Goal: Task Accomplishment & Management: Use online tool/utility

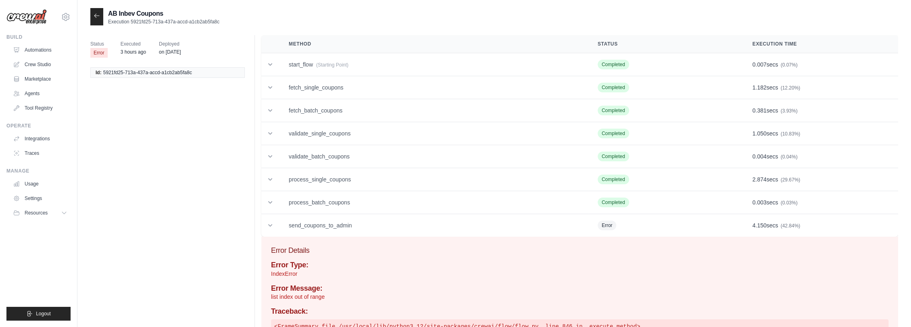
click at [94, 16] on icon at bounding box center [96, 16] width 5 height 4
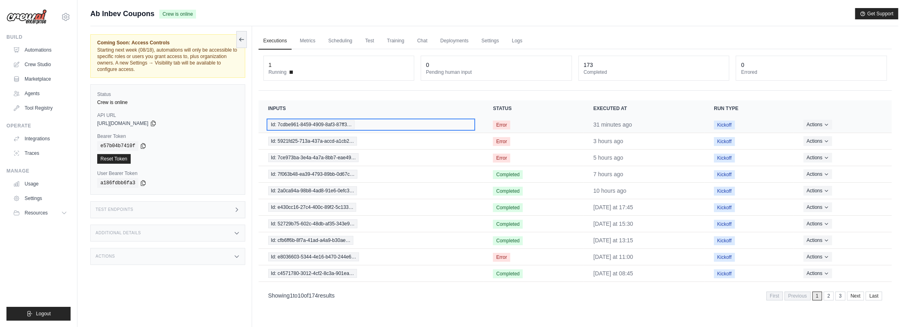
click at [341, 123] on span "Id: 7cdbe961-8459-4909-8af3-87ff3…" at bounding box center [311, 124] width 87 height 9
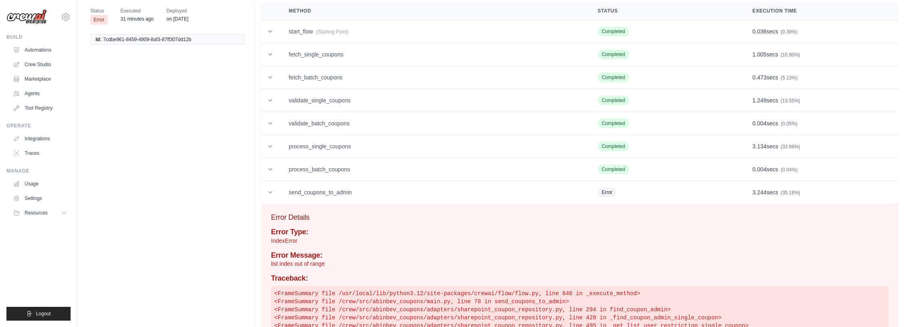
scroll to position [70, 0]
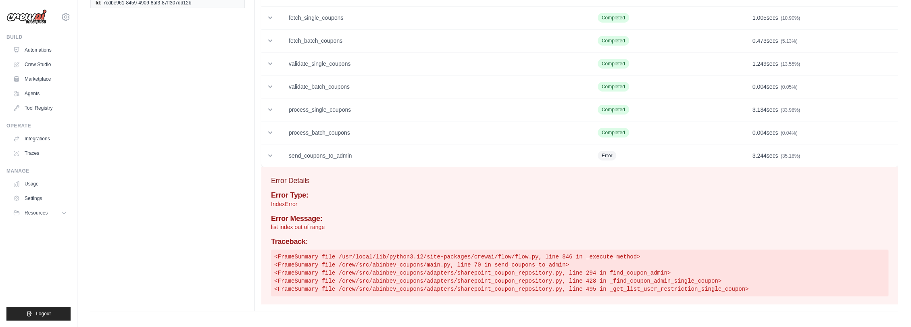
click at [603, 273] on pre "<FrameSummary file /usr/local/lib/python3.12/site-packages/crewai/flow/flow.py,…" at bounding box center [579, 273] width 617 height 47
click at [639, 290] on pre "<FrameSummary file /usr/local/lib/python3.12/site-packages/crewai/flow/flow.py,…" at bounding box center [579, 273] width 617 height 47
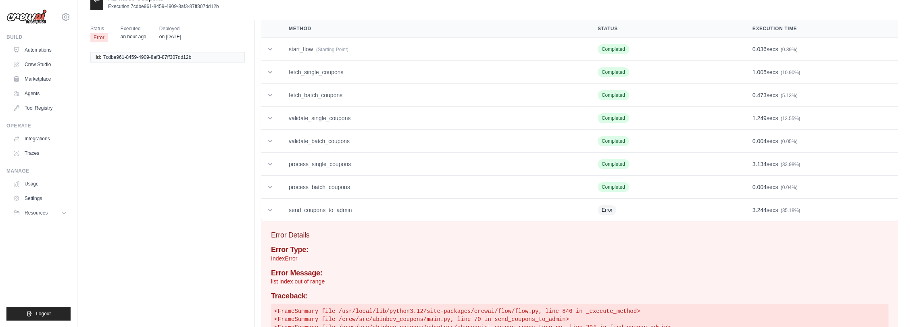
scroll to position [0, 0]
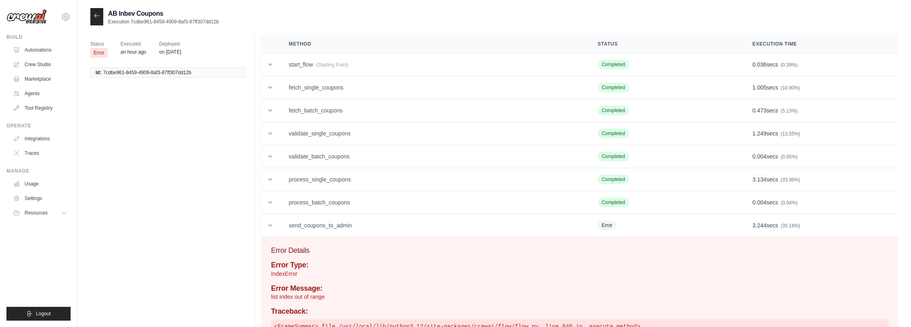
click at [99, 14] on icon at bounding box center [97, 16] width 6 height 6
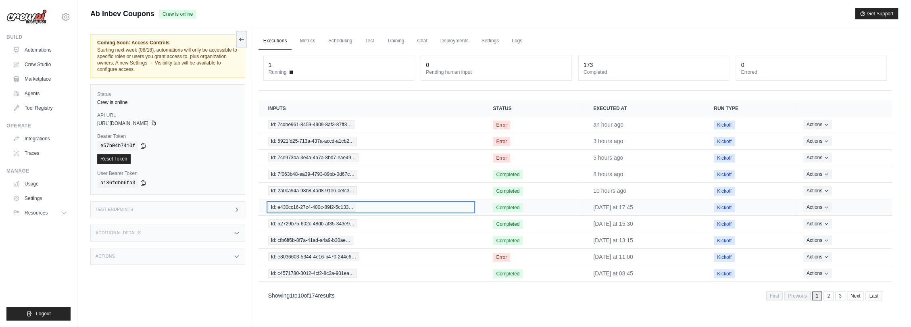
click at [345, 205] on span "Id: e430cc16-27c4-400c-89f2-5c133…" at bounding box center [312, 207] width 88 height 9
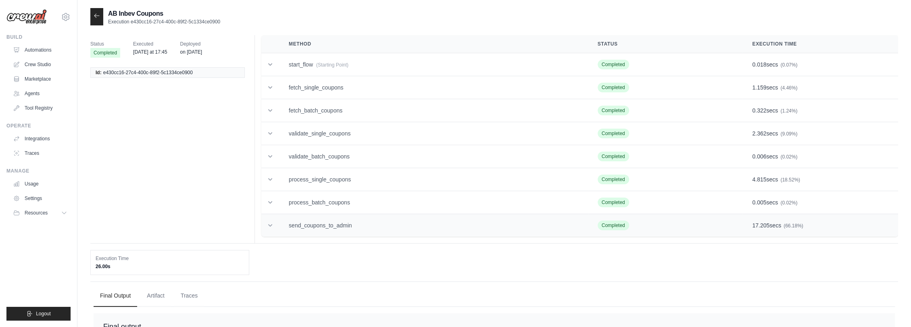
click at [348, 223] on td "send_coupons_to_admin" at bounding box center [433, 225] width 309 height 23
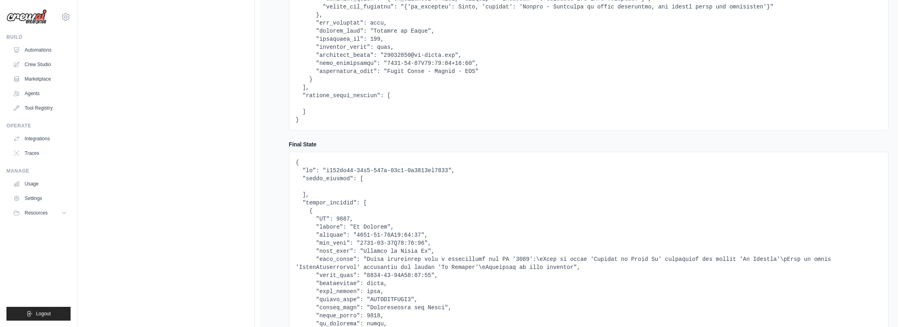
scroll to position [672, 0]
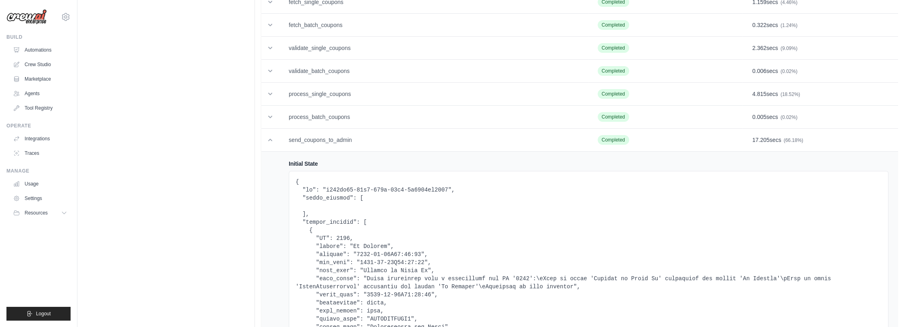
scroll to position [90, 0]
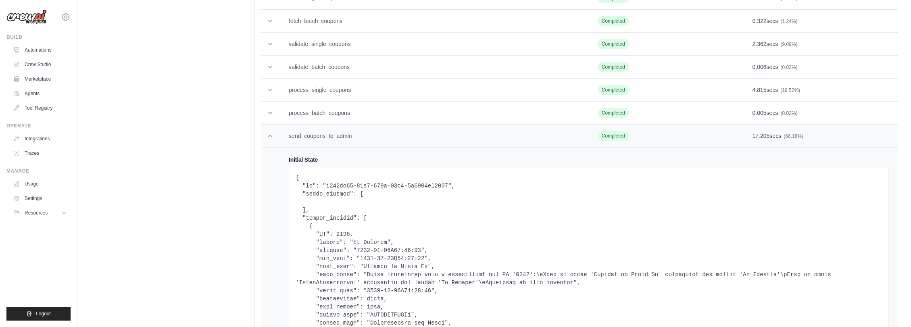
click at [764, 136] on span "17.205" at bounding box center [760, 136] width 17 height 6
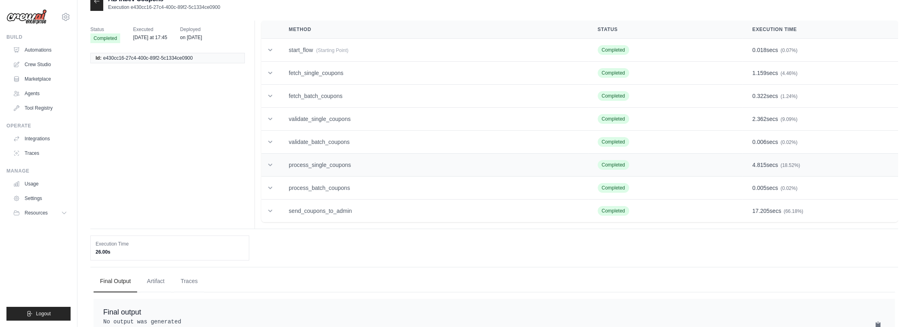
scroll to position [0, 0]
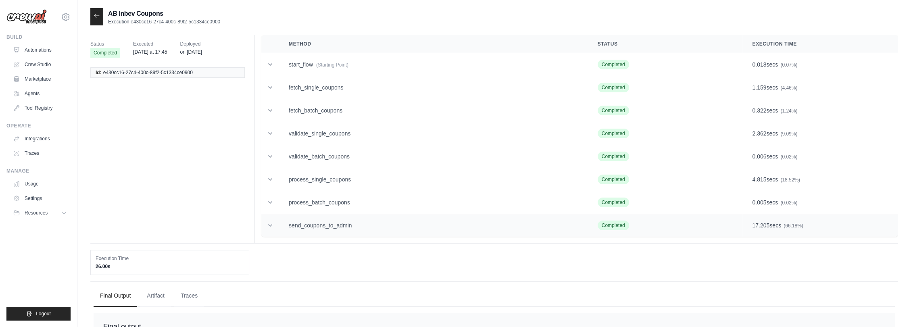
click at [348, 226] on td "send_coupons_to_admin" at bounding box center [433, 225] width 309 height 23
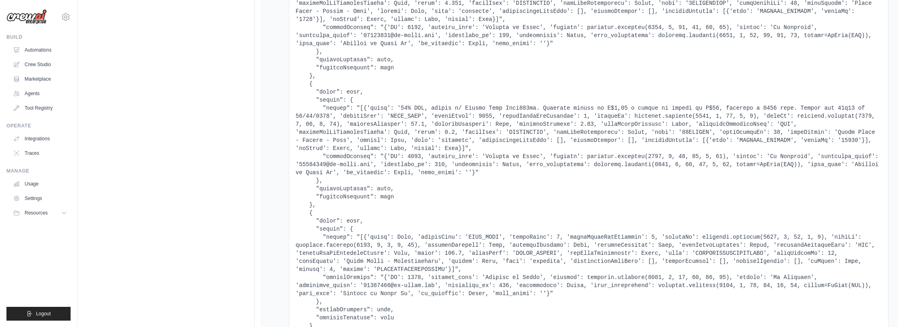
scroll to position [1613, 0]
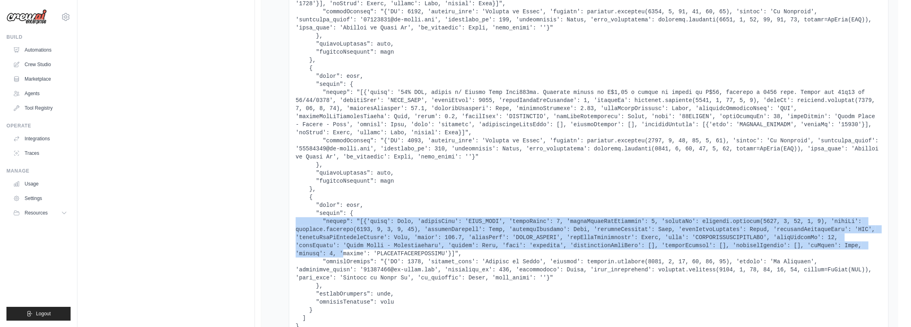
drag, startPoint x: 778, startPoint y: 220, endPoint x: 312, endPoint y: 190, distance: 466.7
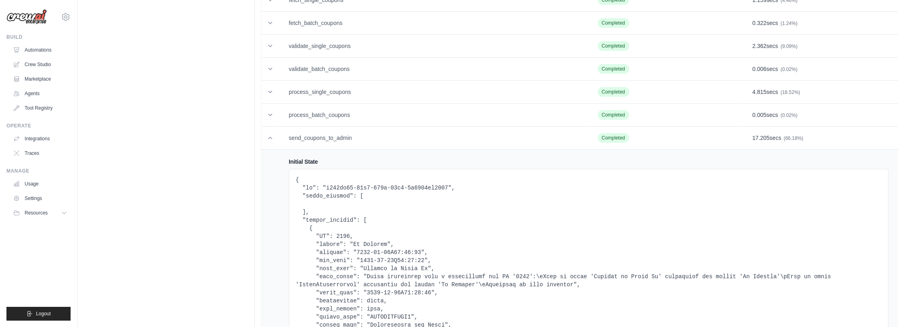
scroll to position [0, 0]
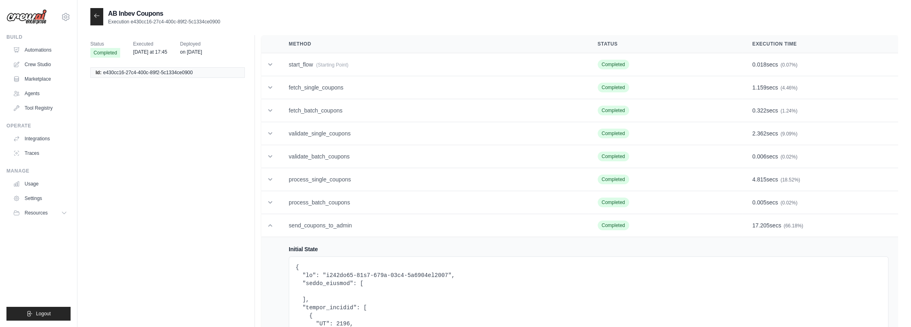
click at [98, 18] on icon at bounding box center [97, 16] width 6 height 6
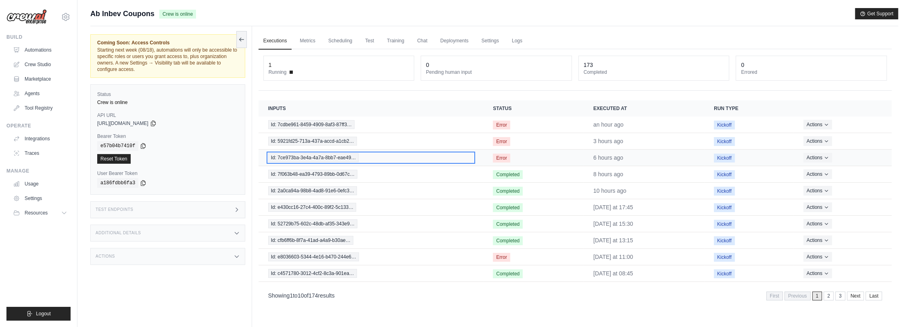
click at [344, 158] on span "Id: 7ce973ba-3e4a-4a7a-8bb7-eae49…" at bounding box center [313, 157] width 91 height 9
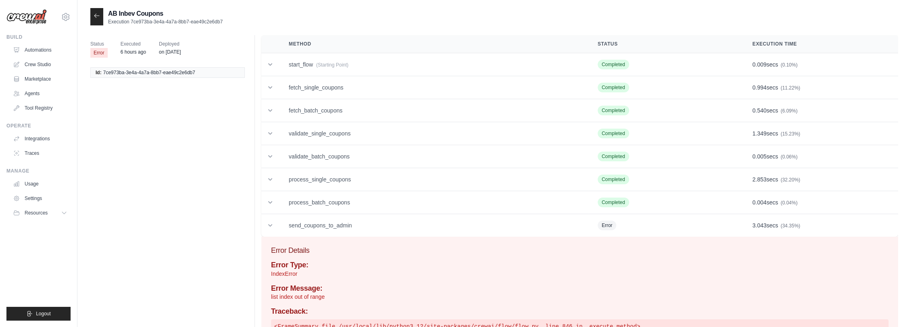
click at [94, 15] on icon at bounding box center [96, 16] width 5 height 4
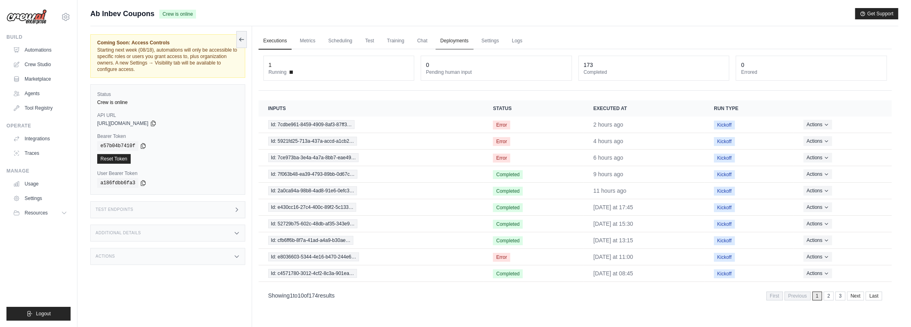
click at [457, 43] on link "Deployments" at bounding box center [455, 41] width 38 height 17
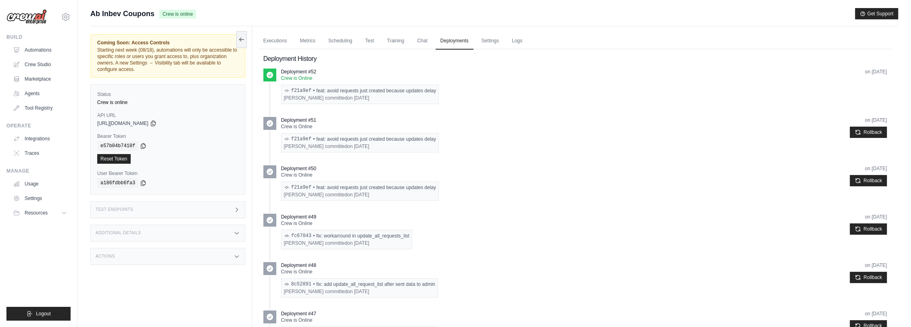
click at [126, 252] on div "Actions" at bounding box center [167, 256] width 155 height 17
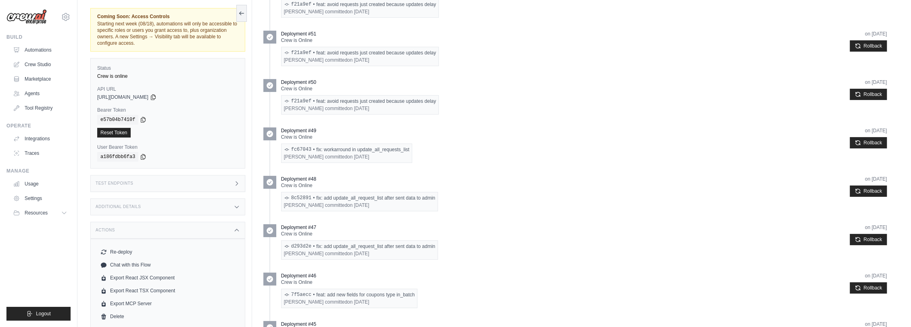
scroll to position [90, 0]
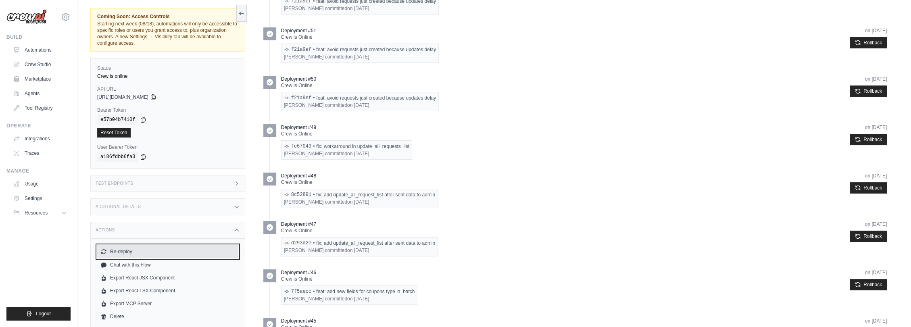
click at [128, 252] on button "Re-deploy" at bounding box center [167, 251] width 141 height 13
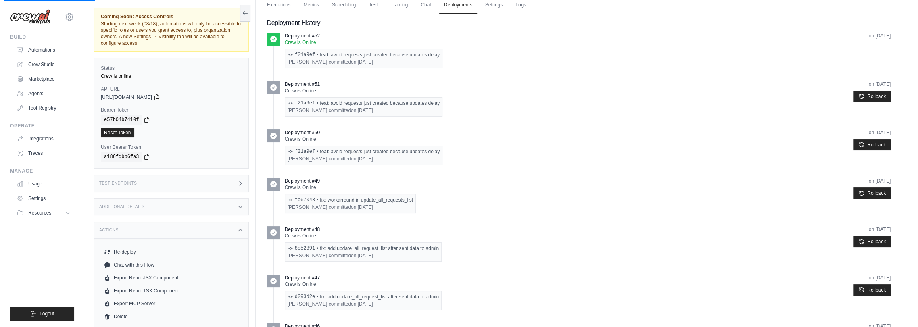
scroll to position [0, 0]
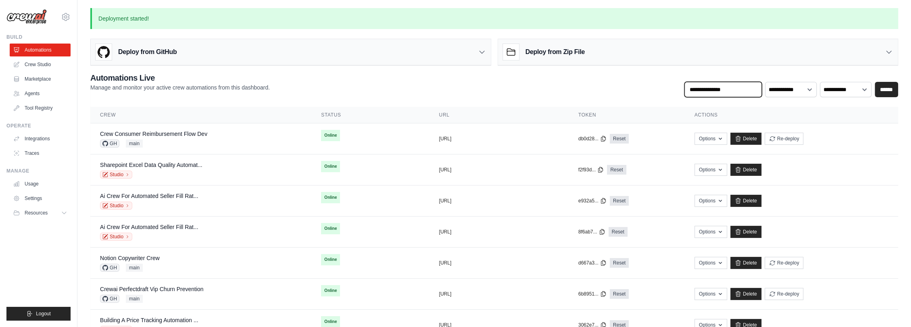
click at [740, 85] on input "text" at bounding box center [722, 89] width 77 height 15
type input "******"
click at [883, 88] on input "******" at bounding box center [886, 89] width 23 height 15
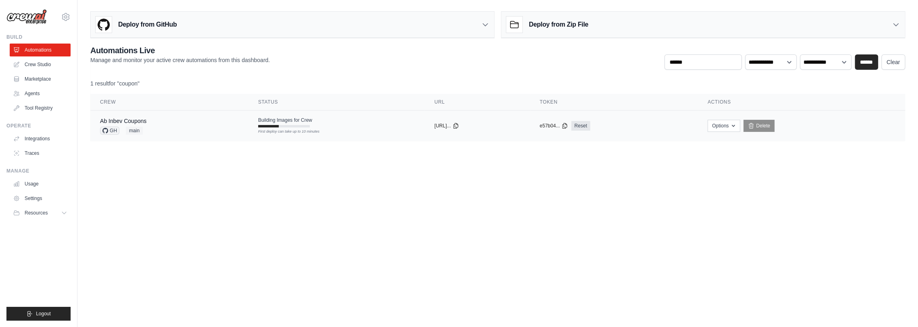
click at [327, 129] on td "Building Images for Crew First deploy can take up to 10 minutes" at bounding box center [336, 121] width 176 height 23
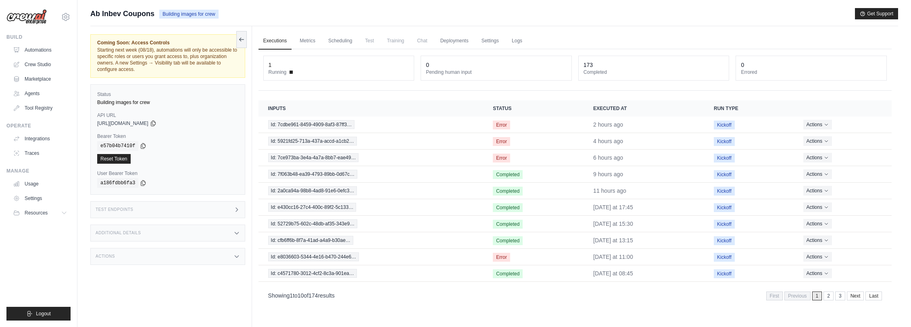
click at [452, 44] on link "Deployments" at bounding box center [455, 41] width 38 height 17
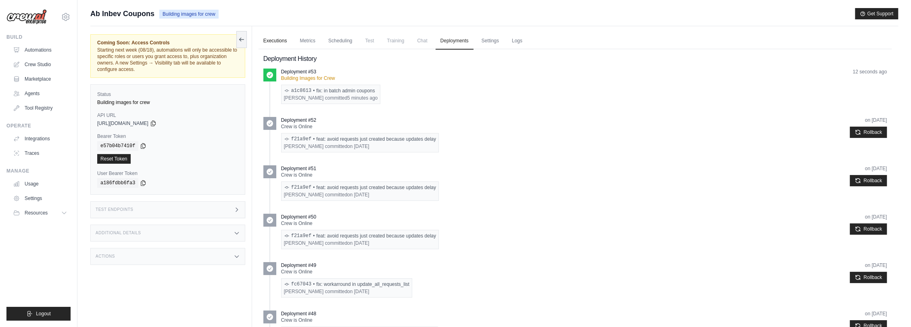
click at [284, 40] on link "Executions" at bounding box center [274, 41] width 33 height 17
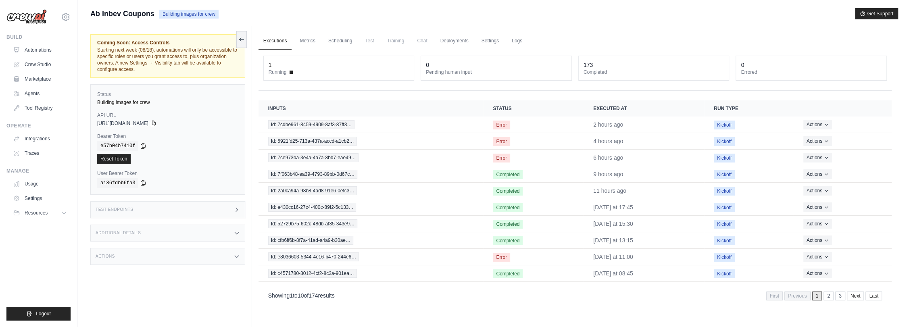
click at [281, 7] on main "Submit a support request Describe your issue or question * Please be specific a…" at bounding box center [494, 180] width 834 height 361
